Goal: Information Seeking & Learning: Learn about a topic

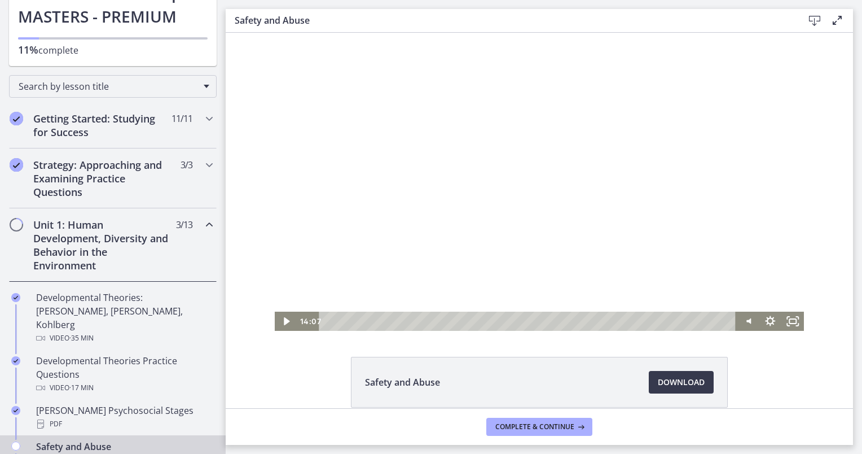
click at [510, 248] on div at bounding box center [540, 182] width 530 height 298
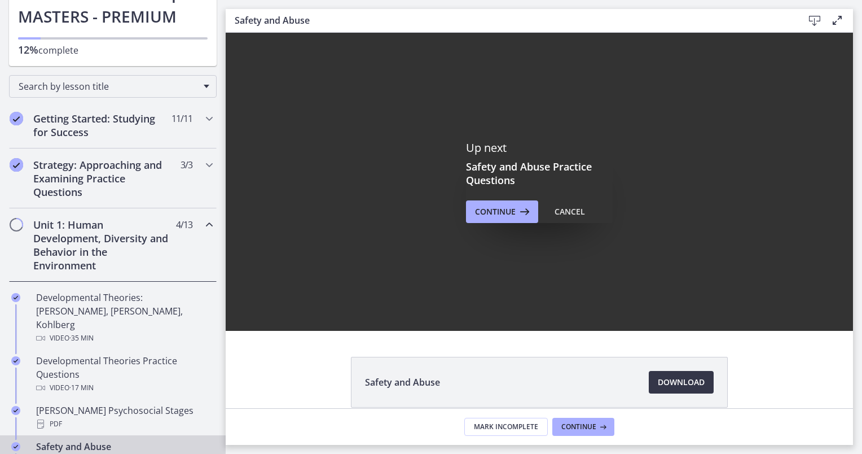
click at [670, 382] on span "Download Opens in a new window" at bounding box center [681, 382] width 47 height 14
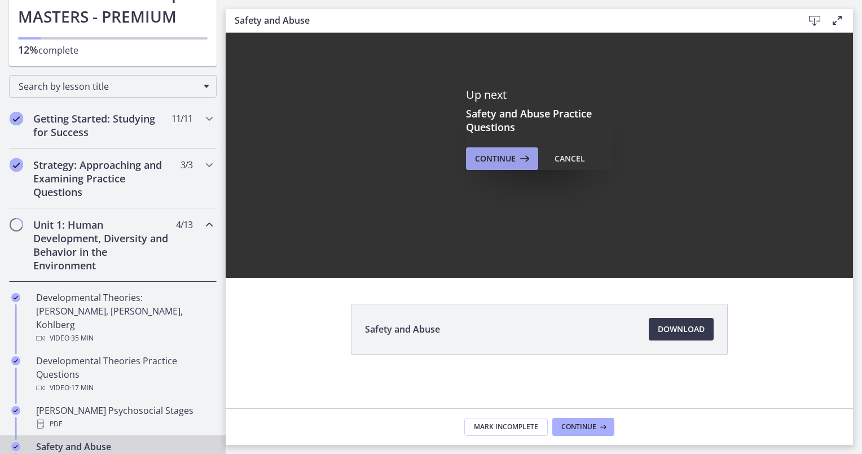
click at [508, 155] on span "Continue" at bounding box center [495, 159] width 41 height 14
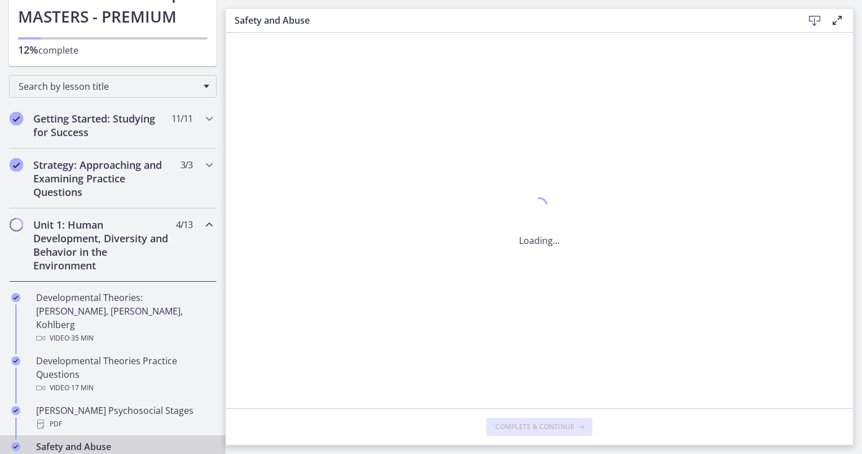
scroll to position [0, 0]
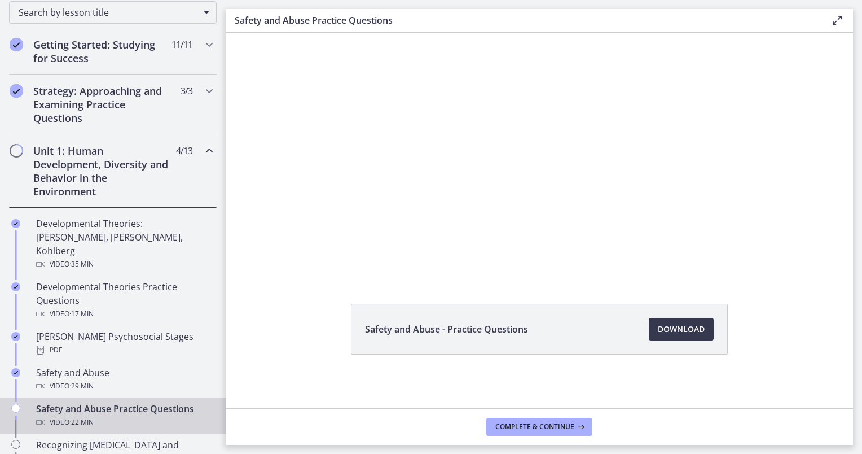
scroll to position [226, 0]
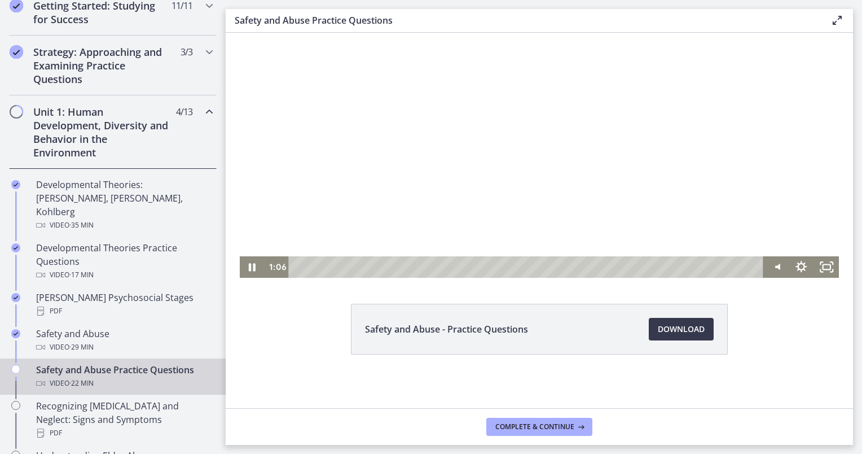
click at [333, 192] on div at bounding box center [540, 129] width 600 height 298
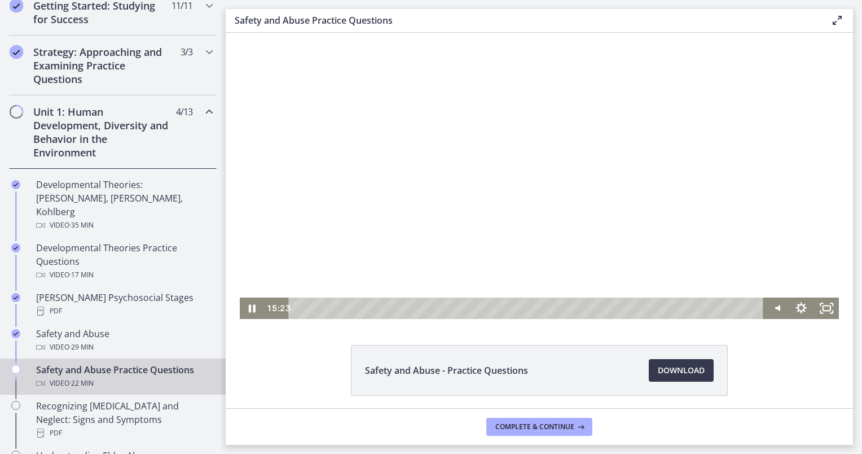
scroll to position [0, 0]
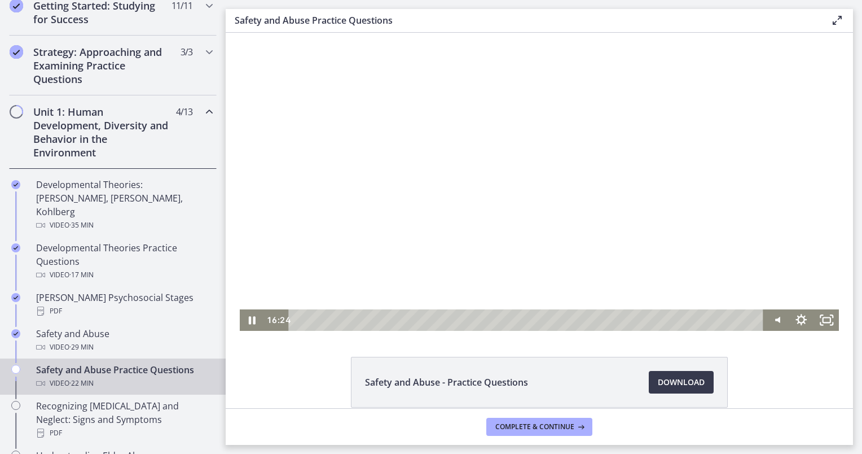
click at [561, 172] on div at bounding box center [540, 182] width 600 height 298
click at [583, 165] on div at bounding box center [540, 182] width 600 height 298
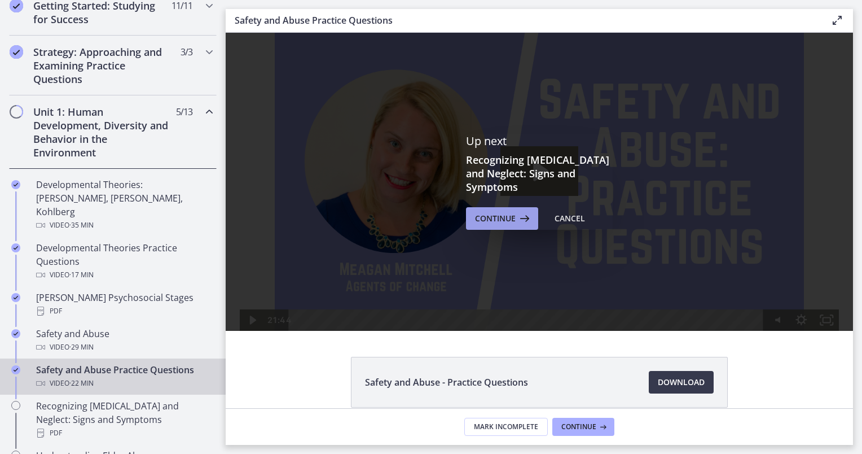
click at [503, 214] on span "Continue" at bounding box center [495, 219] width 41 height 14
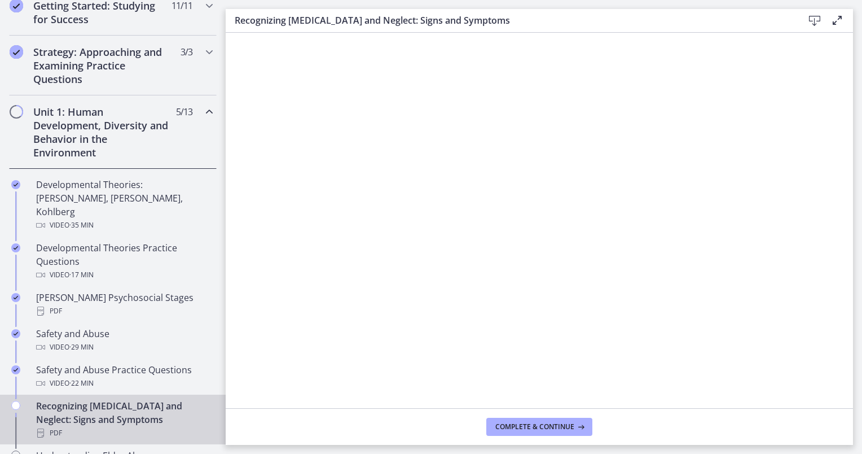
click at [815, 19] on icon at bounding box center [815, 21] width 14 height 14
click at [534, 426] on span "Complete & continue" at bounding box center [534, 426] width 79 height 9
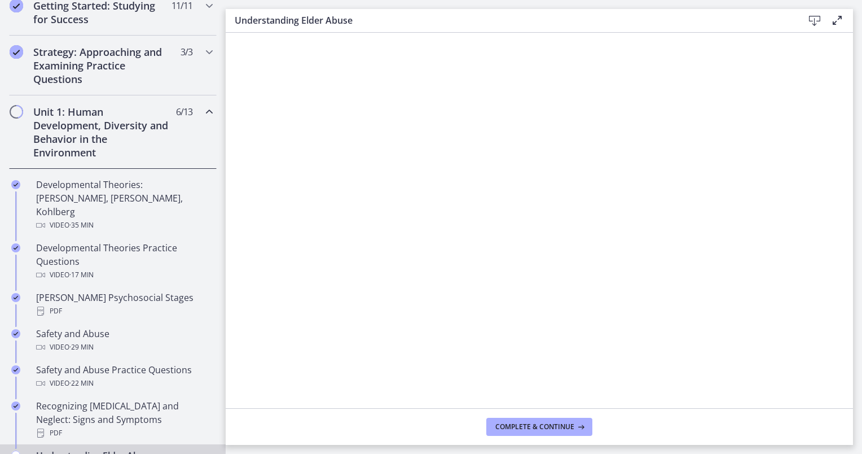
click at [815, 21] on icon at bounding box center [815, 21] width 14 height 14
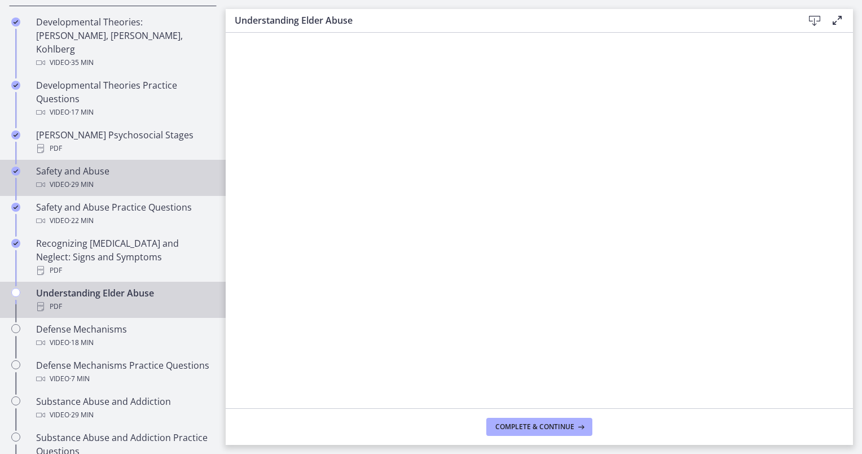
scroll to position [395, 0]
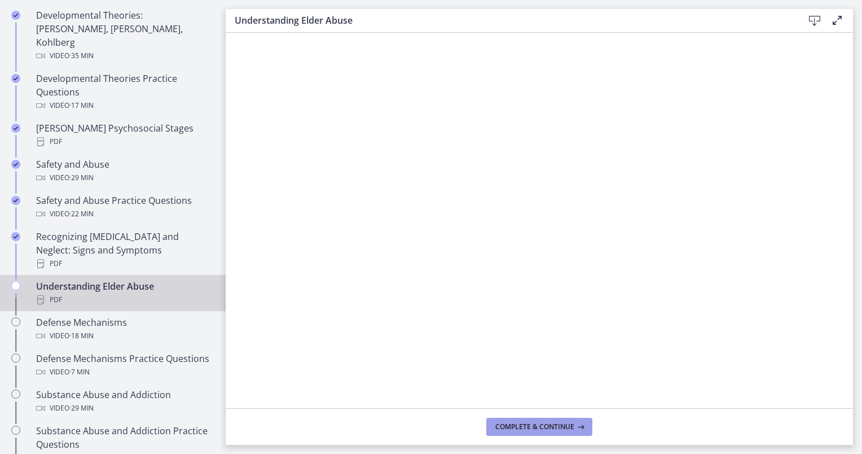
click at [531, 427] on span "Complete & continue" at bounding box center [534, 426] width 79 height 9
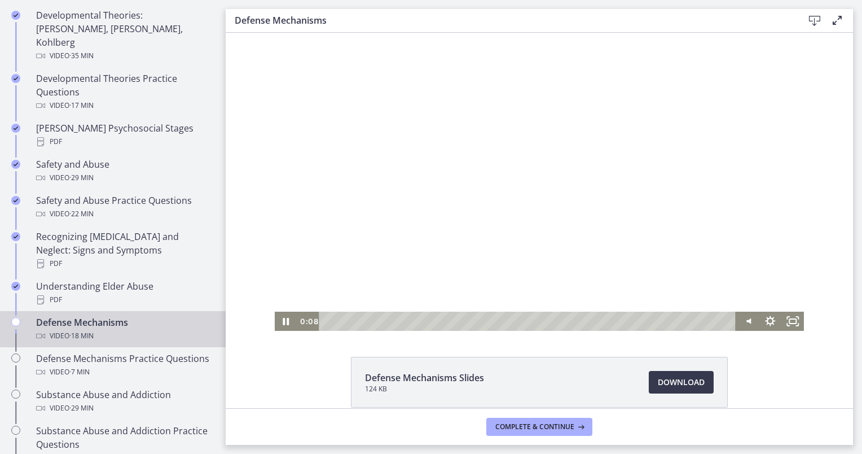
click at [347, 81] on div at bounding box center [540, 182] width 530 height 298
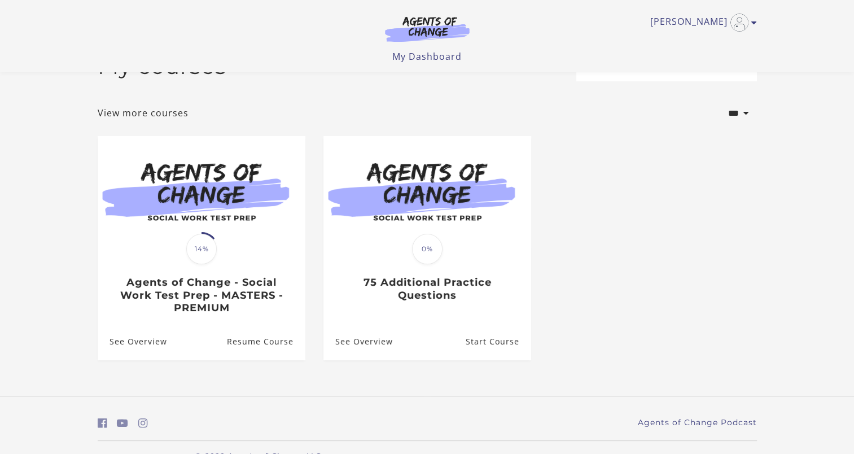
scroll to position [56, 0]
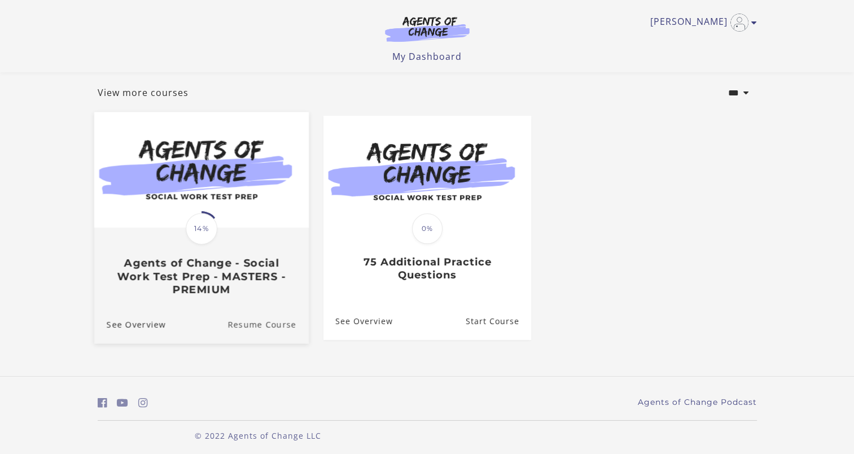
click at [272, 330] on link "Resume Course" at bounding box center [267, 324] width 81 height 38
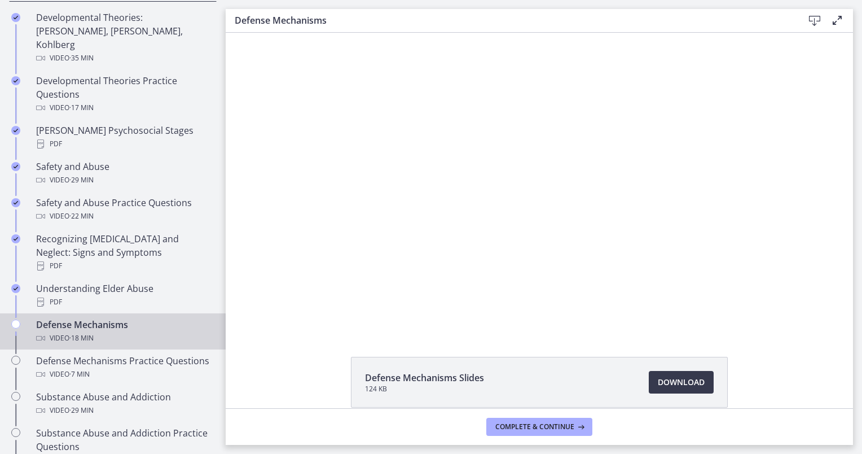
scroll to position [395, 0]
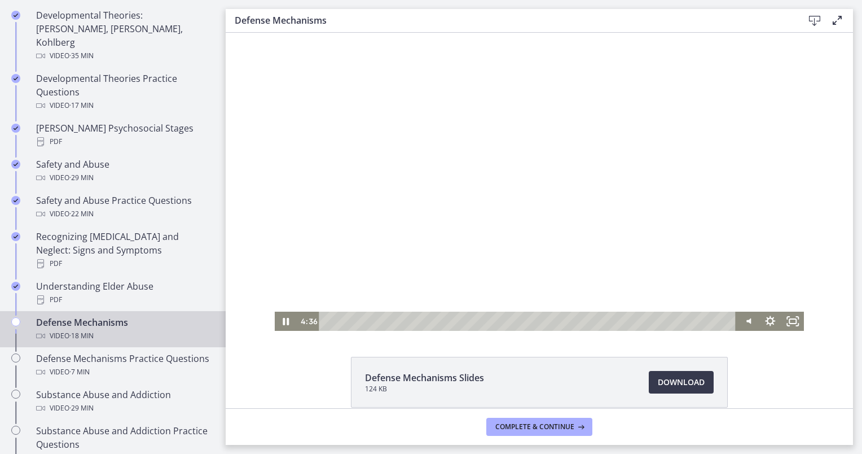
click at [608, 226] on div at bounding box center [540, 182] width 530 height 298
click at [634, 209] on div at bounding box center [540, 182] width 530 height 298
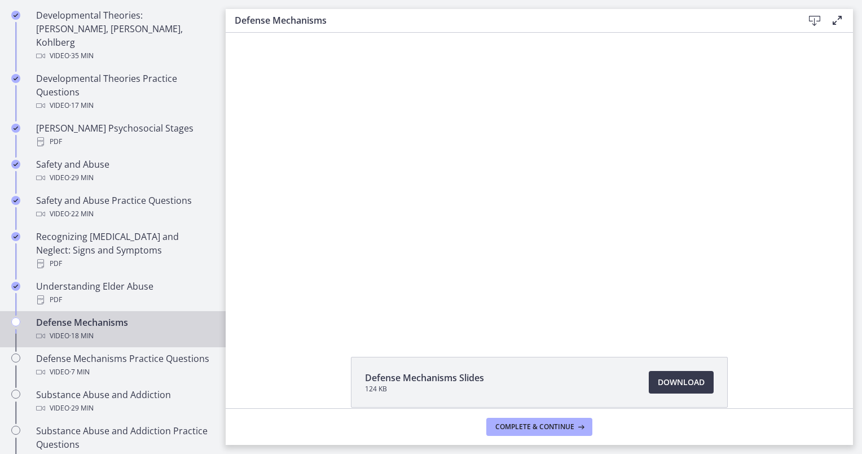
click at [275, 33] on button "Pause: ctgmo8leb9sc72ose380.mp4" at bounding box center [275, 33] width 1 height 1
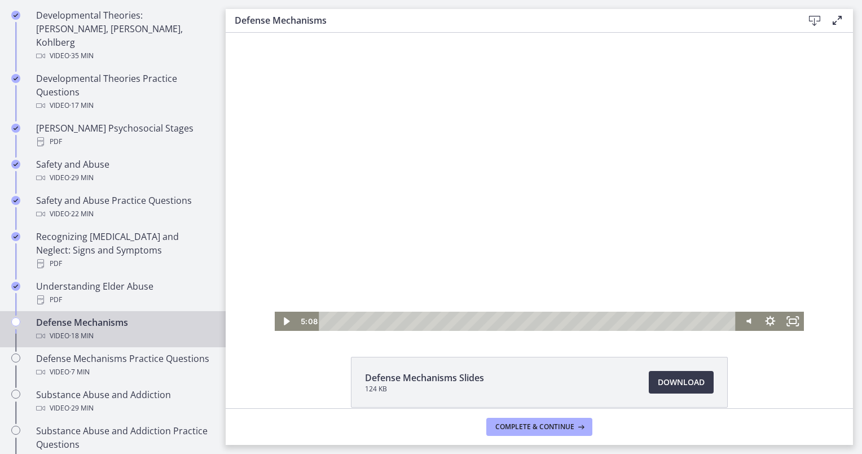
click at [529, 183] on div at bounding box center [540, 182] width 530 height 298
click at [570, 116] on div at bounding box center [540, 182] width 530 height 298
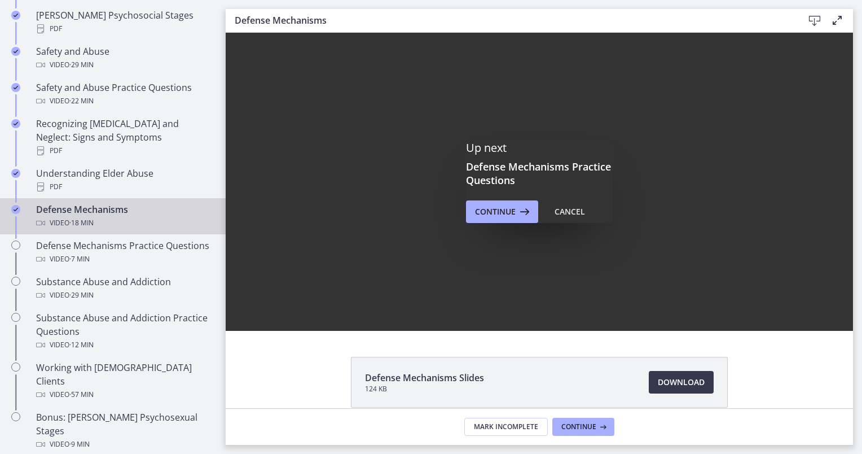
scroll to position [0, 0]
click at [499, 214] on span "Continue" at bounding box center [495, 212] width 41 height 14
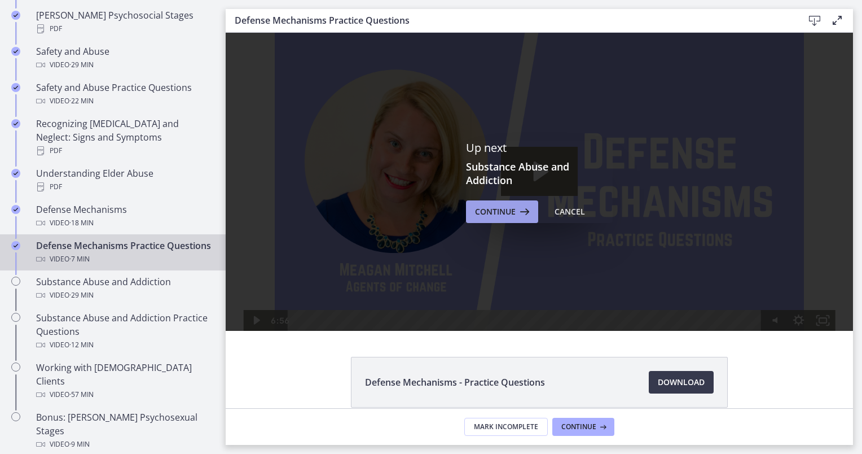
click at [499, 214] on span "Continue" at bounding box center [495, 212] width 41 height 14
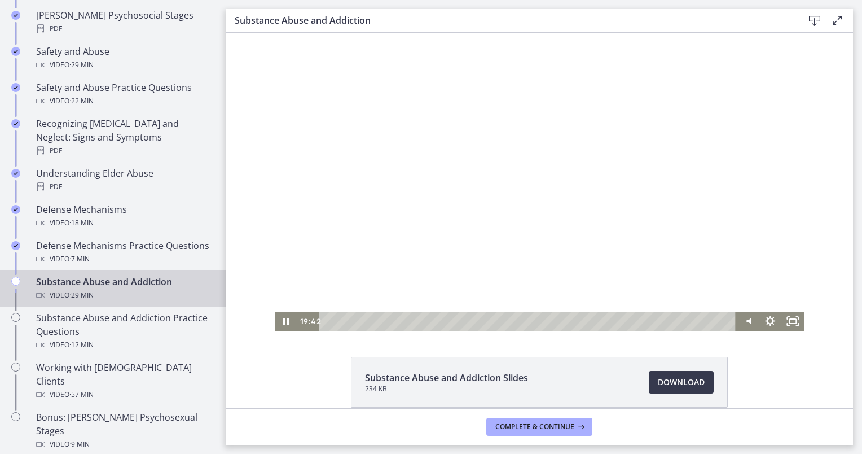
click at [548, 225] on div at bounding box center [540, 182] width 530 height 298
click at [527, 196] on div at bounding box center [540, 182] width 530 height 298
click at [558, 177] on div at bounding box center [540, 182] width 530 height 298
click at [542, 210] on div at bounding box center [540, 182] width 530 height 298
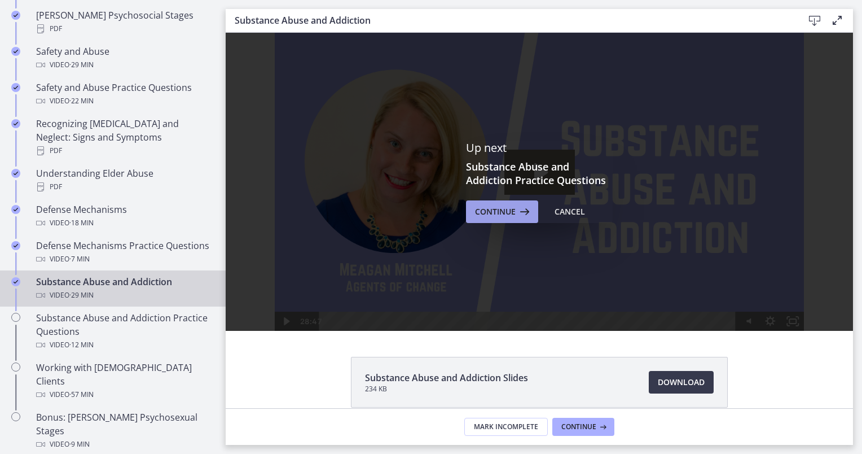
click at [524, 207] on icon at bounding box center [524, 212] width 16 height 14
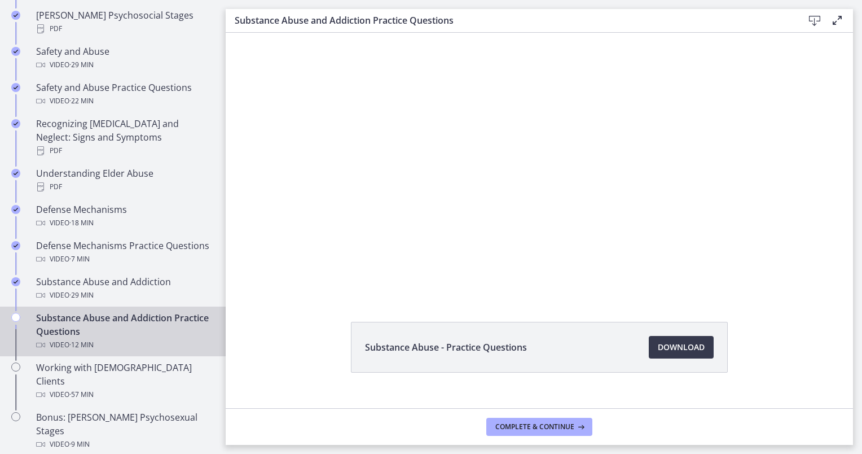
scroll to position [53, 0]
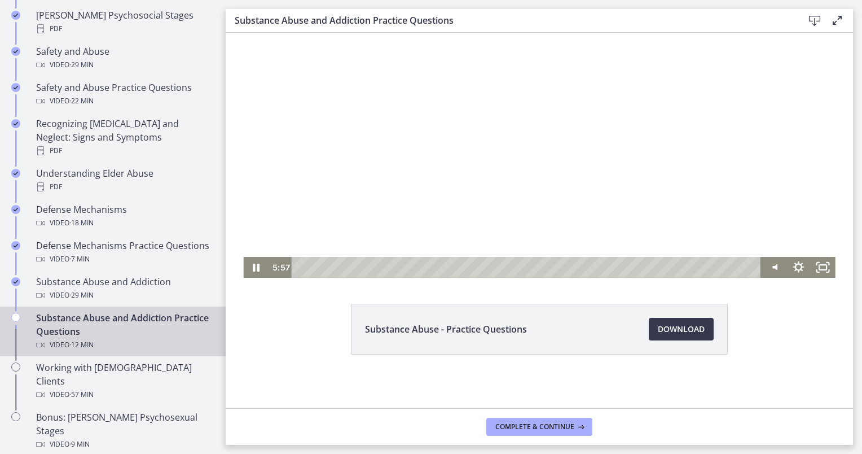
click at [628, 176] on div at bounding box center [539, 129] width 592 height 298
